Goal: Obtain resource: Download file/media

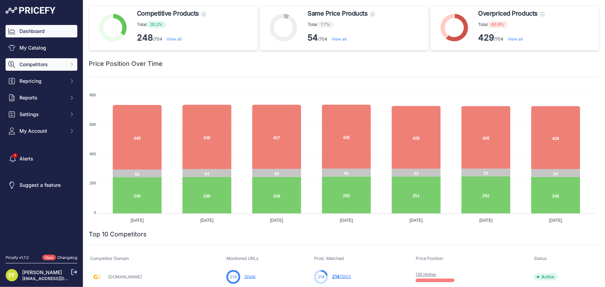
click at [52, 67] on span "Competitors" at bounding box center [41, 64] width 45 height 7
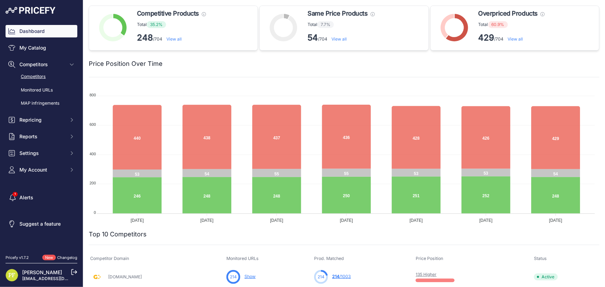
click at [41, 78] on link "Competitors" at bounding box center [42, 77] width 72 height 12
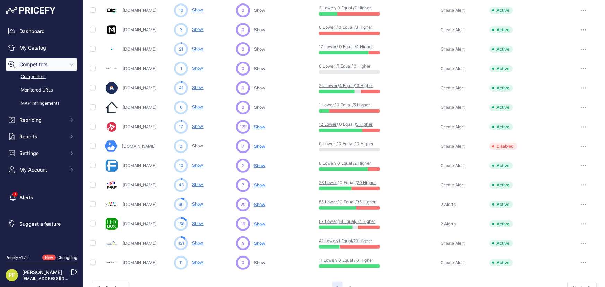
scroll to position [281, 0]
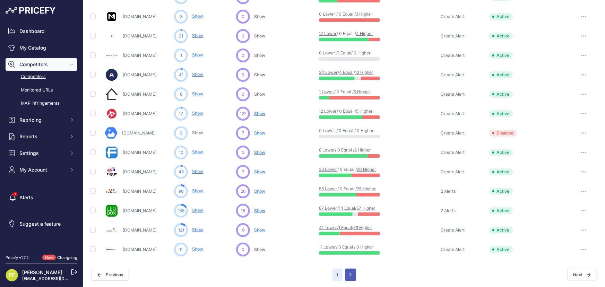
click at [345, 273] on button "2" at bounding box center [350, 275] width 11 height 12
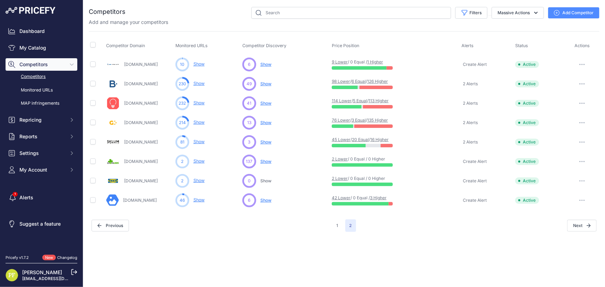
click at [200, 139] on link "Show" at bounding box center [198, 141] width 11 height 5
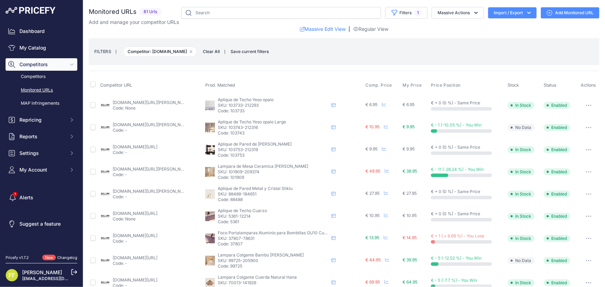
click at [519, 12] on button "Import / Export" at bounding box center [512, 12] width 49 height 11
click at [516, 38] on div "Export" at bounding box center [511, 40] width 55 height 12
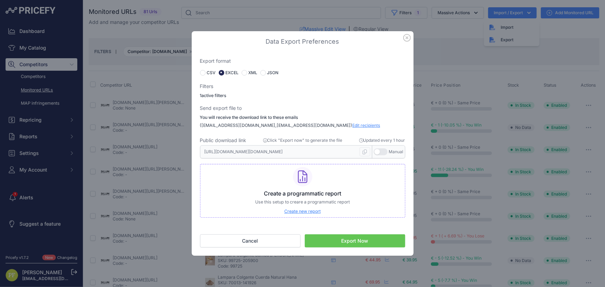
click at [355, 236] on button "Export Now" at bounding box center [355, 240] width 100 height 13
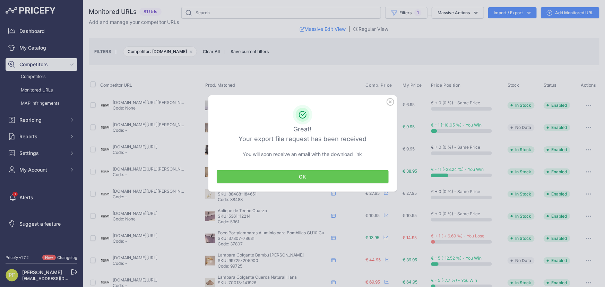
click at [319, 174] on button "OK" at bounding box center [303, 176] width 172 height 13
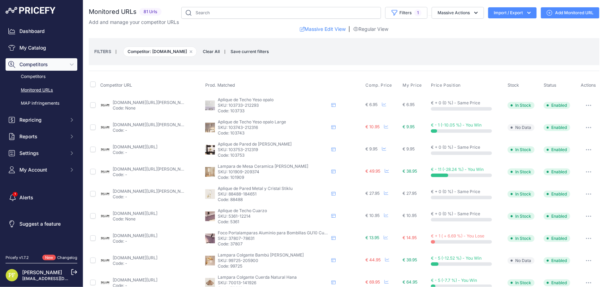
click at [40, 9] on img at bounding box center [31, 10] width 50 height 7
click at [76, 274] on icon at bounding box center [74, 272] width 6 height 6
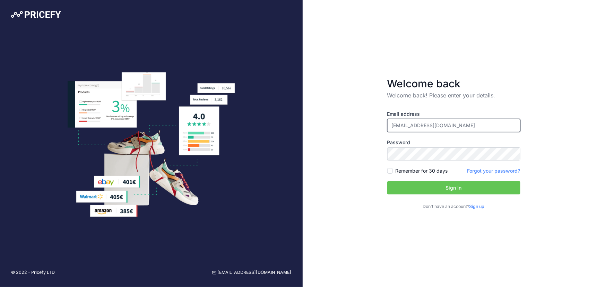
click at [436, 130] on input "[EMAIL_ADDRESS][DOMAIN_NAME]" at bounding box center [453, 125] width 133 height 13
type input "pfernandezit@efectoled.com"
click at [451, 189] on button "Sign in" at bounding box center [453, 187] width 133 height 13
